Goal: Entertainment & Leisure: Browse casually

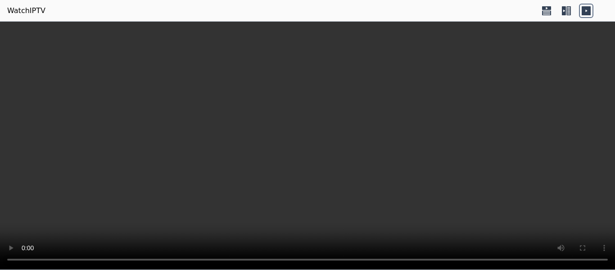
click at [563, 11] on icon at bounding box center [566, 11] width 14 height 14
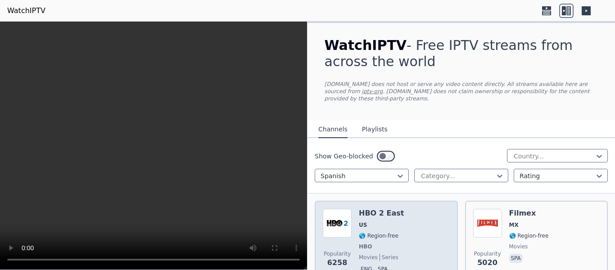
click at [403, 236] on div "Popularity 6258 HBO 2 East US 🌎 Region-free HBO movies series eng spa" at bounding box center [386, 242] width 127 height 67
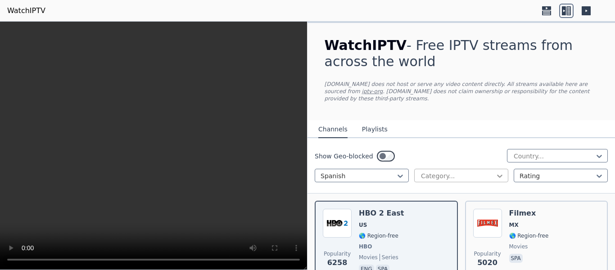
click at [498, 171] on icon at bounding box center [499, 175] width 9 height 9
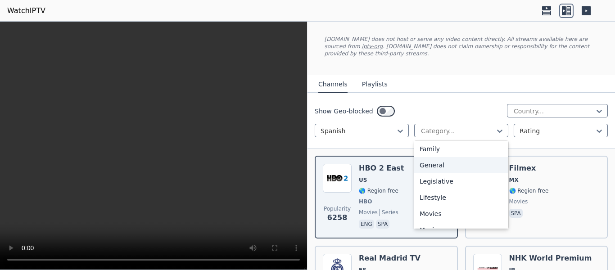
scroll to position [225, 0]
click at [449, 162] on div "Movies" at bounding box center [461, 169] width 94 height 16
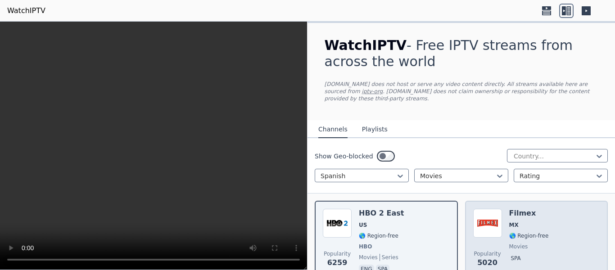
click at [545, 215] on div "Popularity 5020 Filmex MX 🌎 Region-free movies spa" at bounding box center [536, 242] width 127 height 67
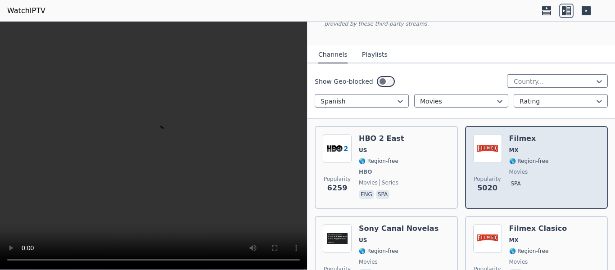
scroll to position [90, 0]
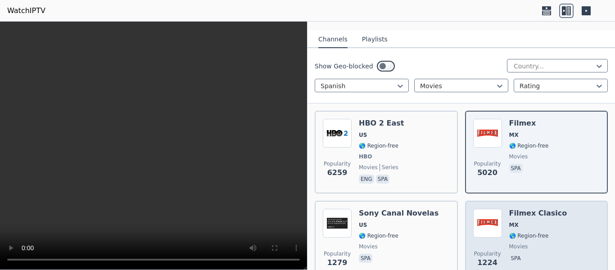
click at [557, 226] on div "Popularity 1224 Filmex Clasico MX 🌎 Region-free movies spa" at bounding box center [536, 241] width 127 height 65
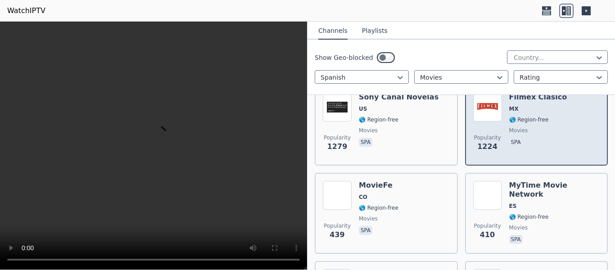
scroll to position [225, 0]
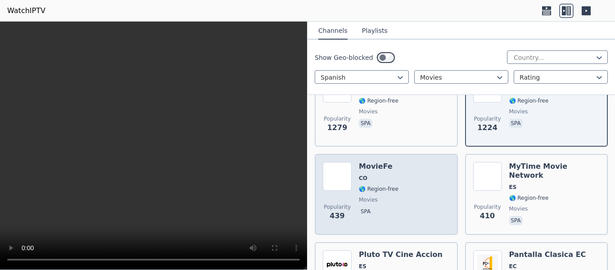
click at [413, 191] on div "Popularity 439 MovieFe CO 🌎 Region-free movies spa" at bounding box center [386, 194] width 127 height 65
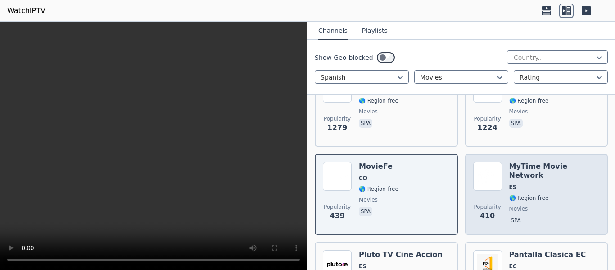
click at [558, 205] on span "movies" at bounding box center [554, 208] width 91 height 7
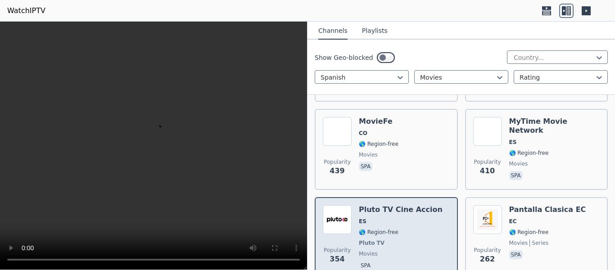
scroll to position [315, 0]
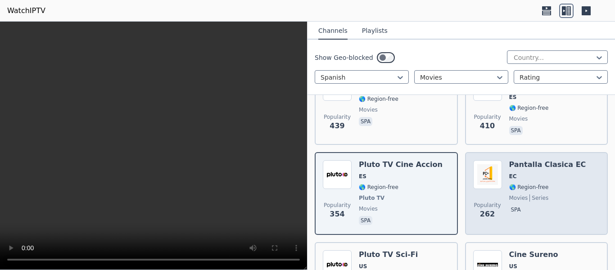
click at [539, 210] on div "Pantalla Clasica EC EC 🌎 Region-free movies series spa" at bounding box center [547, 193] width 77 height 67
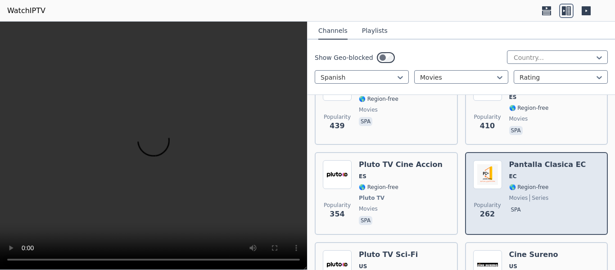
scroll to position [360, 0]
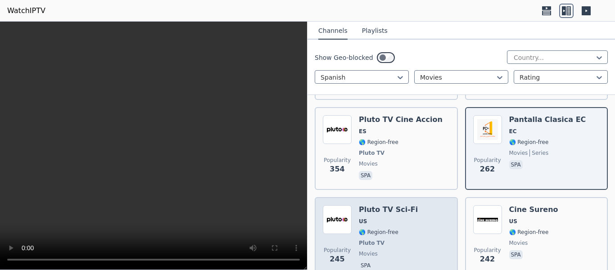
click at [427, 212] on div "Popularity 245 Pluto TV Sci-Fi US 🌎 Region-free Pluto TV movies spa" at bounding box center [386, 238] width 127 height 67
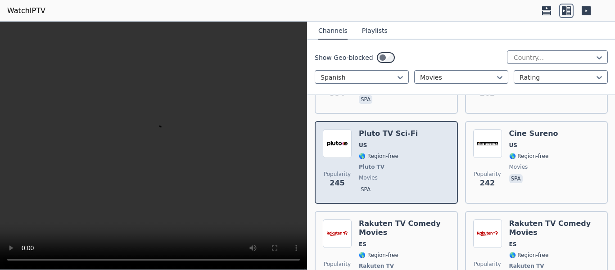
scroll to position [450, 0]
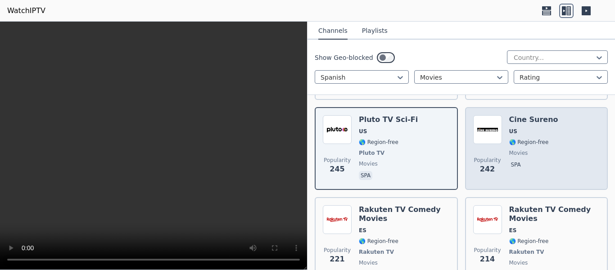
click at [538, 139] on span "🌎 Region-free" at bounding box center [529, 142] width 40 height 7
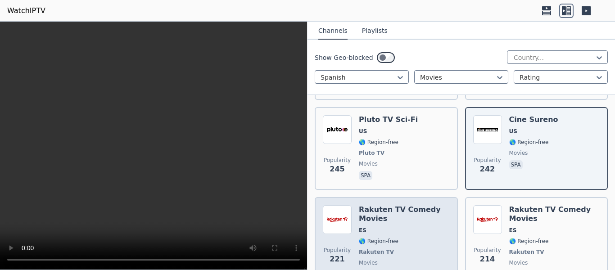
click at [430, 207] on h6 "Rakuten TV Comedy Movies" at bounding box center [404, 214] width 91 height 18
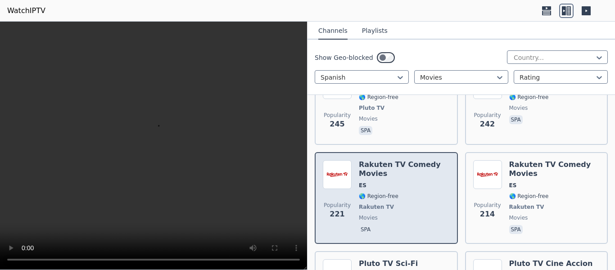
scroll to position [540, 0]
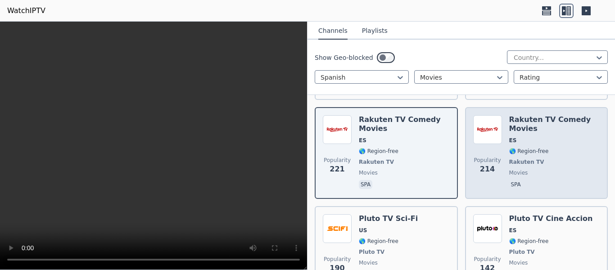
click at [528, 161] on div "Rakuten TV Comedy Movies ES 🌎 Region-free Rakuten TV movies spa" at bounding box center [554, 153] width 91 height 76
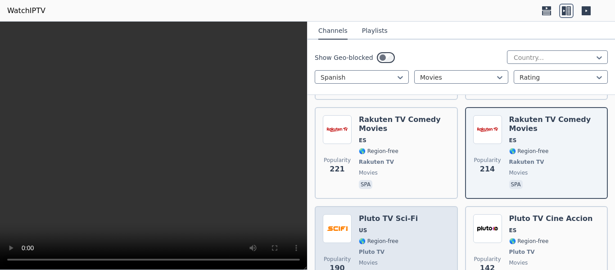
click at [434, 214] on div "Popularity 190 Pluto TV Sci-Fi US 🌎 Region-free Pluto TV movies spa" at bounding box center [386, 247] width 127 height 67
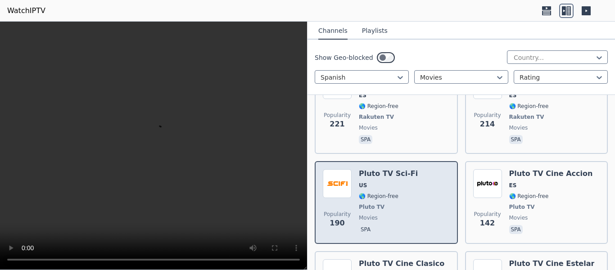
scroll to position [630, 0]
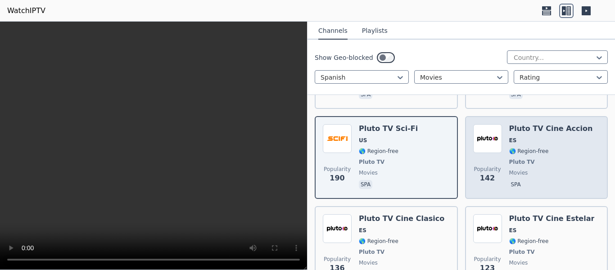
click at [565, 180] on span "spa" at bounding box center [551, 185] width 84 height 11
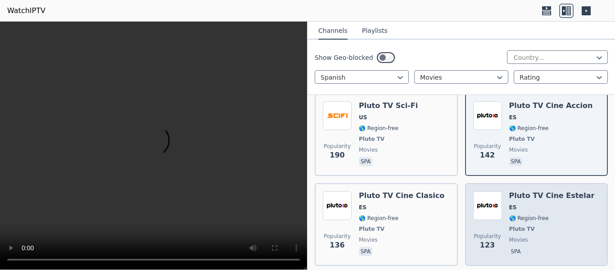
scroll to position [675, 0]
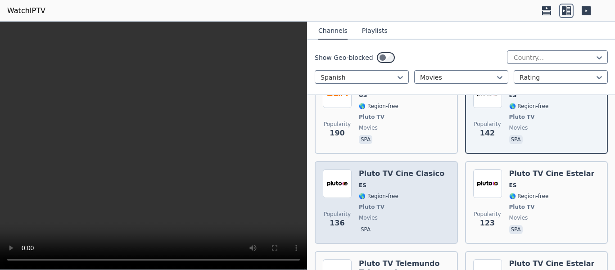
click at [432, 179] on div "Popularity 136 Pluto TV Cine Clasico ES 🌎 Region-free Pluto TV movies spa" at bounding box center [386, 202] width 127 height 67
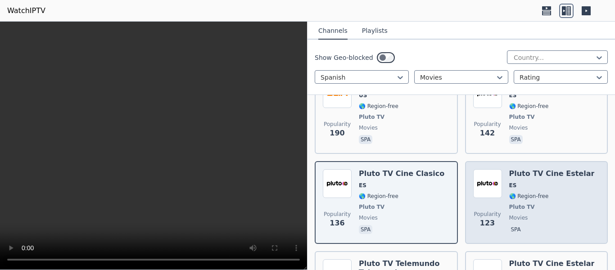
click at [552, 193] on span "🌎 Region-free" at bounding box center [551, 196] width 85 height 7
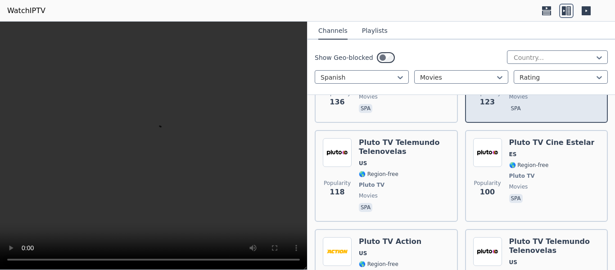
scroll to position [810, 0]
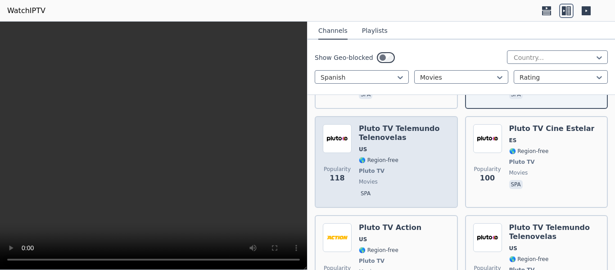
click at [445, 181] on div "Popularity 118 Pluto TV Telemundo Telenovelas [GEOGRAPHIC_DATA] 🌎 Region-free P…" at bounding box center [386, 162] width 143 height 92
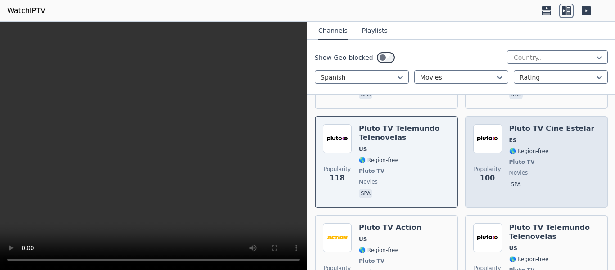
click at [561, 169] on span "movies" at bounding box center [551, 172] width 85 height 7
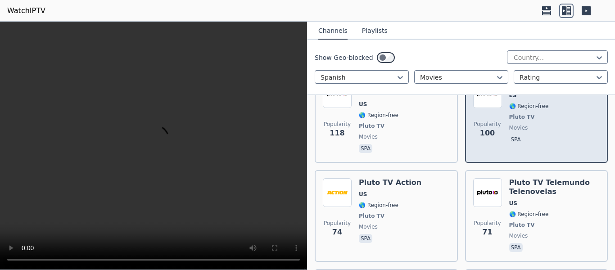
scroll to position [900, 0]
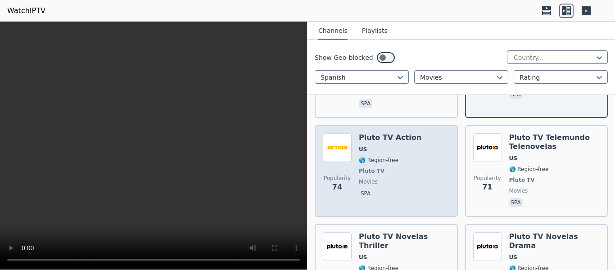
click at [437, 159] on div "Popularity 74 Pluto TV Action US 🌎 Region-free Pluto TV movies spa" at bounding box center [386, 171] width 127 height 76
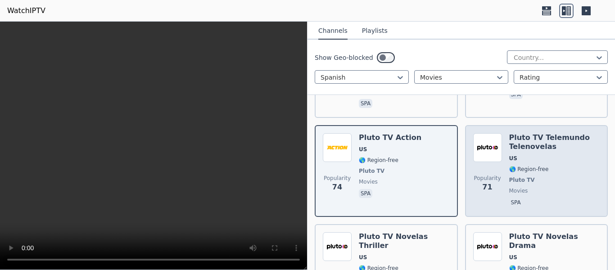
click at [568, 169] on div "Pluto TV Telemundo Telenovelas US 🌎 Region-free Pluto TV movies spa" at bounding box center [554, 171] width 91 height 76
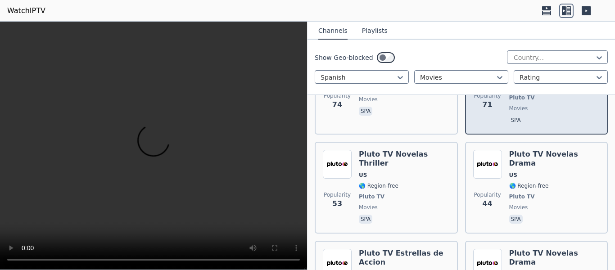
scroll to position [990, 0]
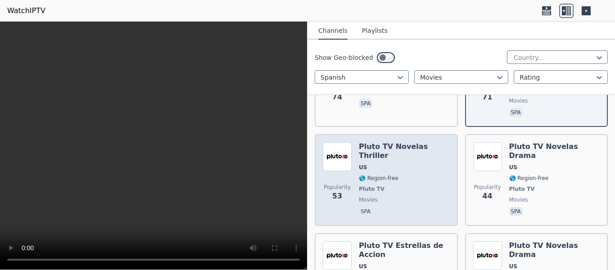
click at [439, 177] on div "Pluto TV Novelas Thriller US 🌎 Region-free Pluto TV movies spa" at bounding box center [404, 180] width 91 height 76
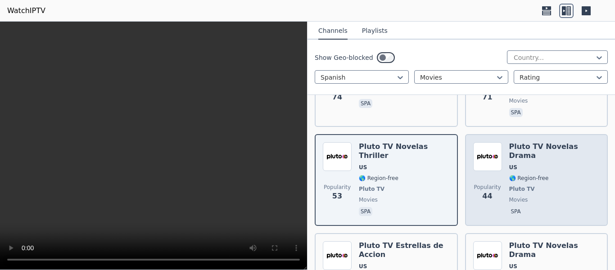
click at [551, 178] on div "Pluto TV Novelas Drama US 🌎 Region-free Pluto TV movies spa" at bounding box center [554, 180] width 91 height 76
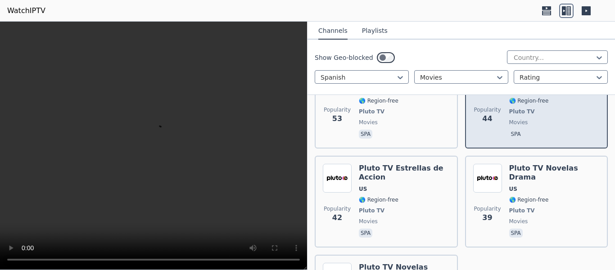
scroll to position [1080, 0]
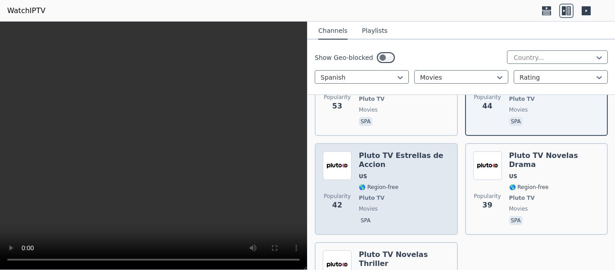
click at [448, 177] on div "Popularity 42 Pluto TV Estrellas de Accion US 🌎 Region-free Pluto TV movies spa" at bounding box center [386, 189] width 143 height 92
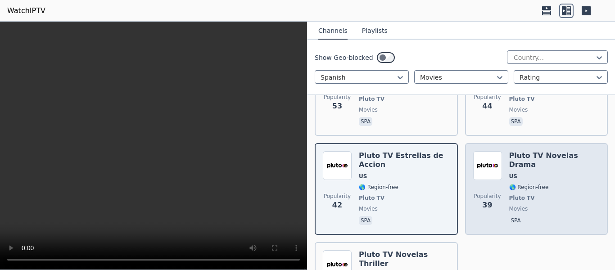
click at [585, 184] on div "Popularity 39 Pluto TV Novelas Drama US 🌎 Region-free Pluto TV movies spa" at bounding box center [536, 189] width 127 height 76
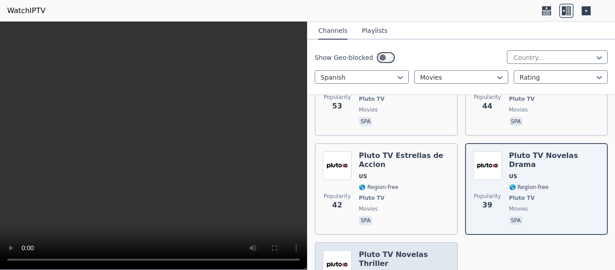
click at [428, 270] on span "US" at bounding box center [404, 275] width 91 height 7
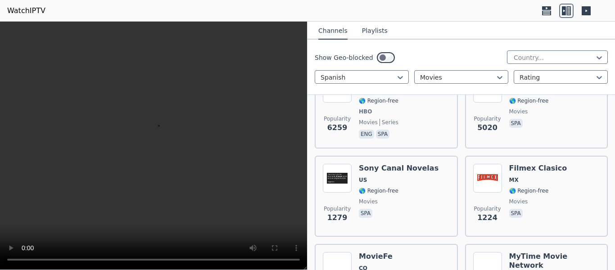
scroll to position [180, 0]
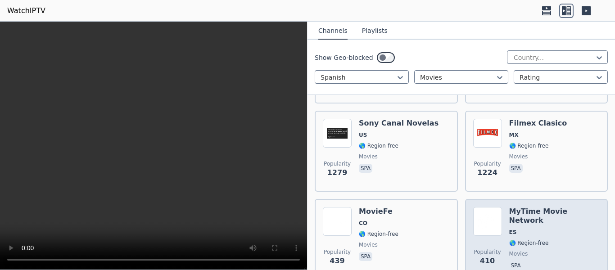
click at [566, 211] on div "MyTime Movie Network ES 🌎 Region-free movies spa" at bounding box center [554, 239] width 91 height 65
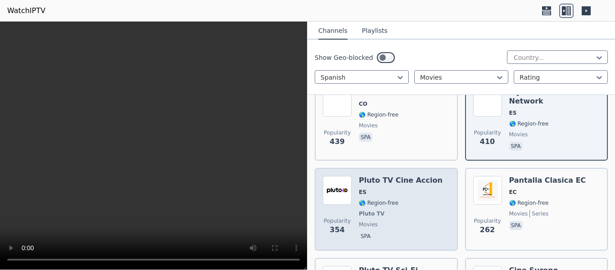
scroll to position [315, 0]
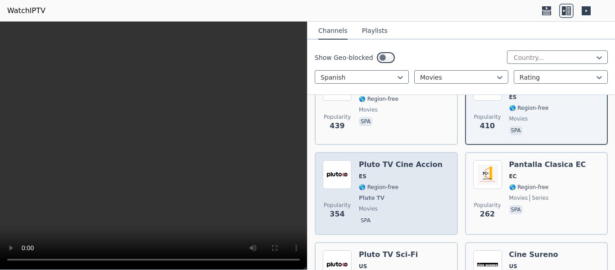
click at [419, 196] on div "Pluto TV Cine Accion ES 🌎 Region-free Pluto TV movies spa" at bounding box center [401, 193] width 84 height 67
